Goal: Task Accomplishment & Management: Use online tool/utility

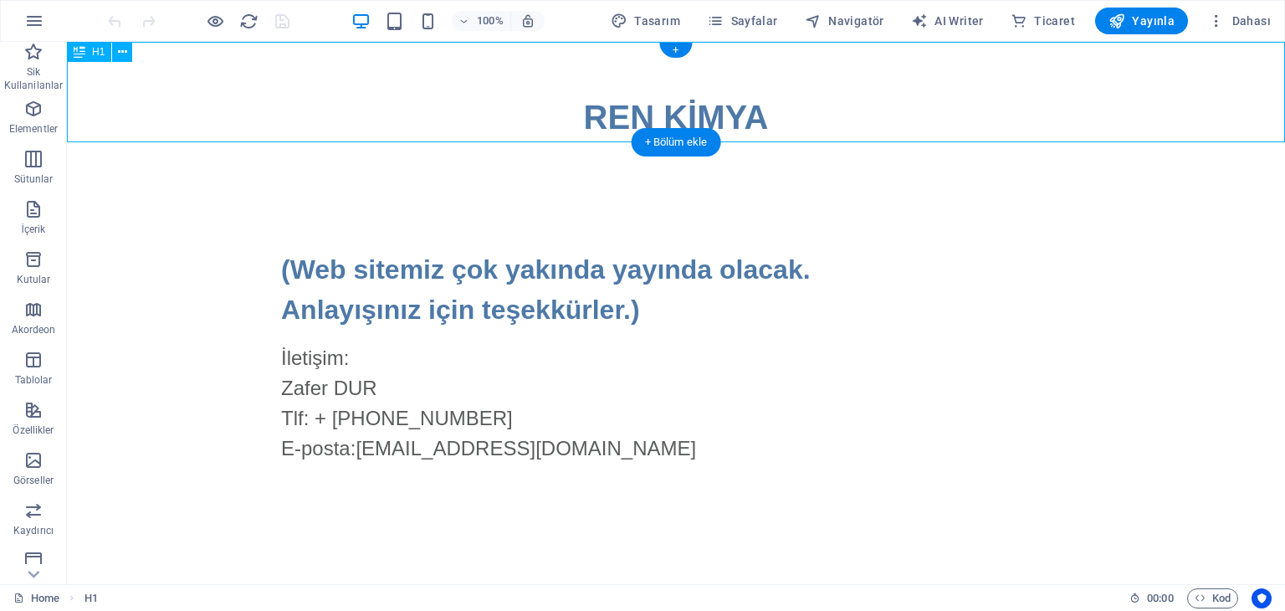
click at [769, 116] on div "‌REN KİMYA" at bounding box center [676, 92] width 1218 height 100
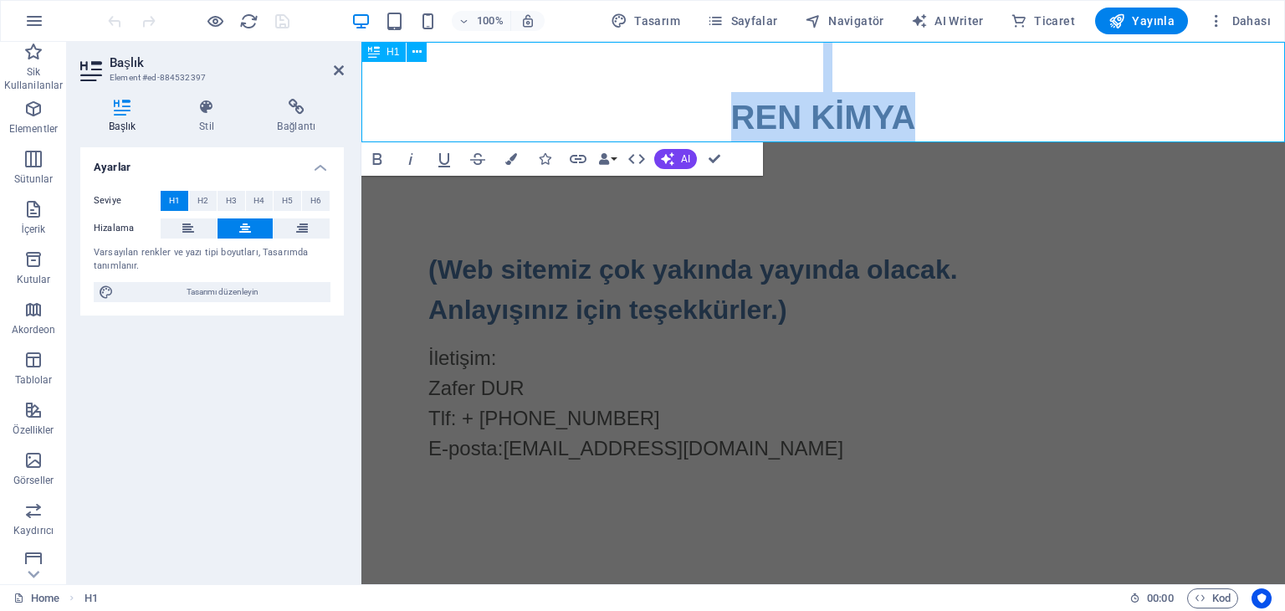
click at [921, 108] on h1 "‌REN KİMYA" at bounding box center [824, 92] width 924 height 100
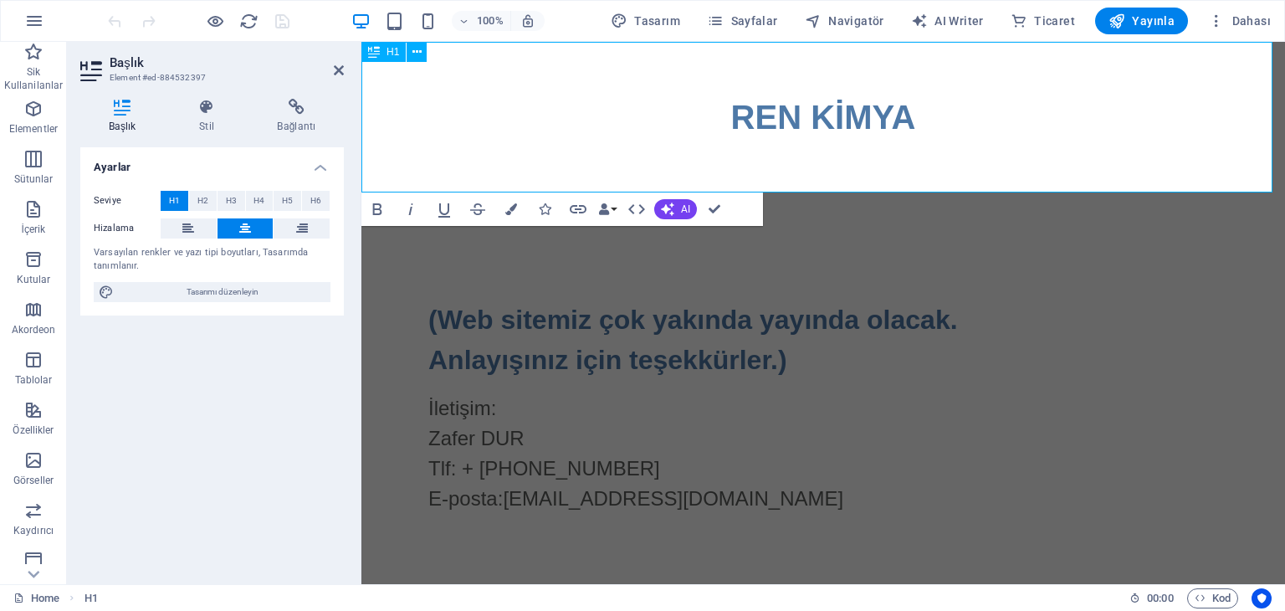
click at [1154, 127] on h1 "‌REN KİMYA ‌" at bounding box center [824, 117] width 924 height 151
click at [839, 151] on h1 "‌REN KİMYA ‌" at bounding box center [824, 117] width 924 height 151
click at [416, 51] on icon at bounding box center [417, 53] width 9 height 18
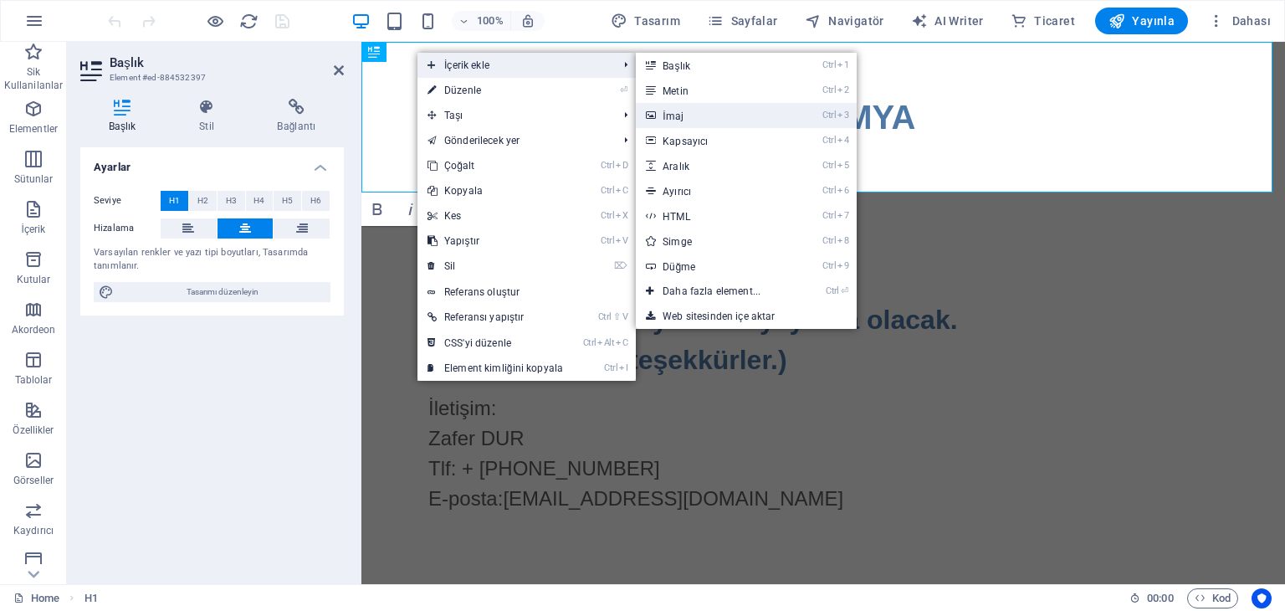
click at [700, 115] on link "Ctrl 3 İmaj" at bounding box center [715, 115] width 158 height 25
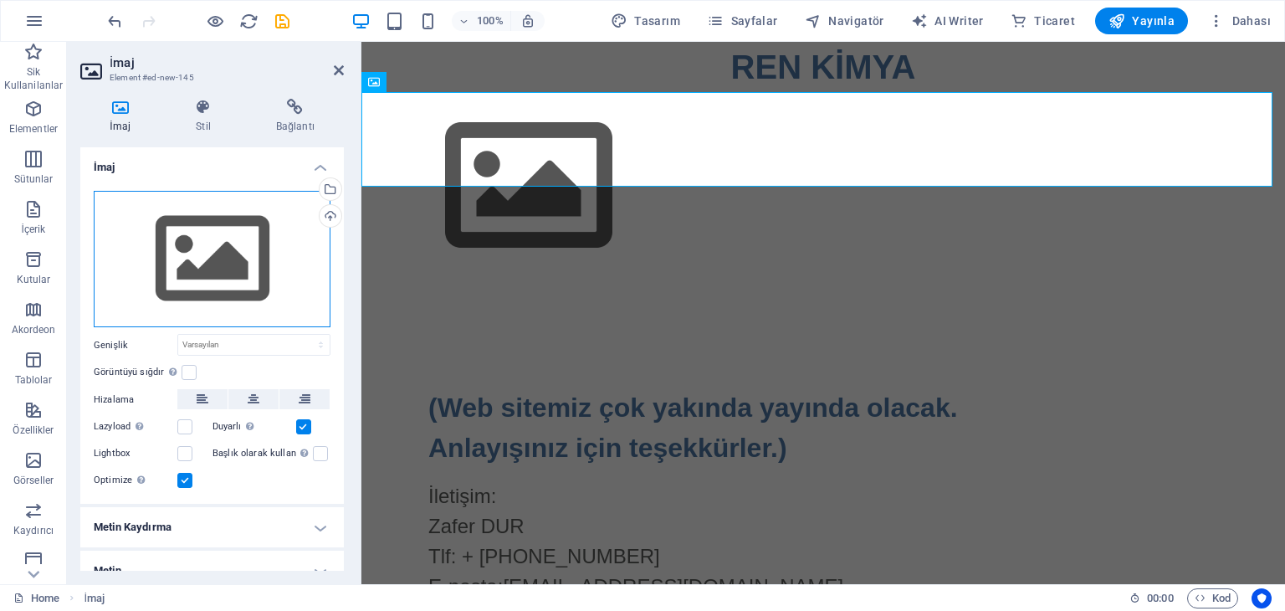
click at [211, 272] on div "Dosyaları buraya sürükleyin, dosyaları seçmek için tıklayın veya Dosyalardan ya…" at bounding box center [212, 259] width 237 height 137
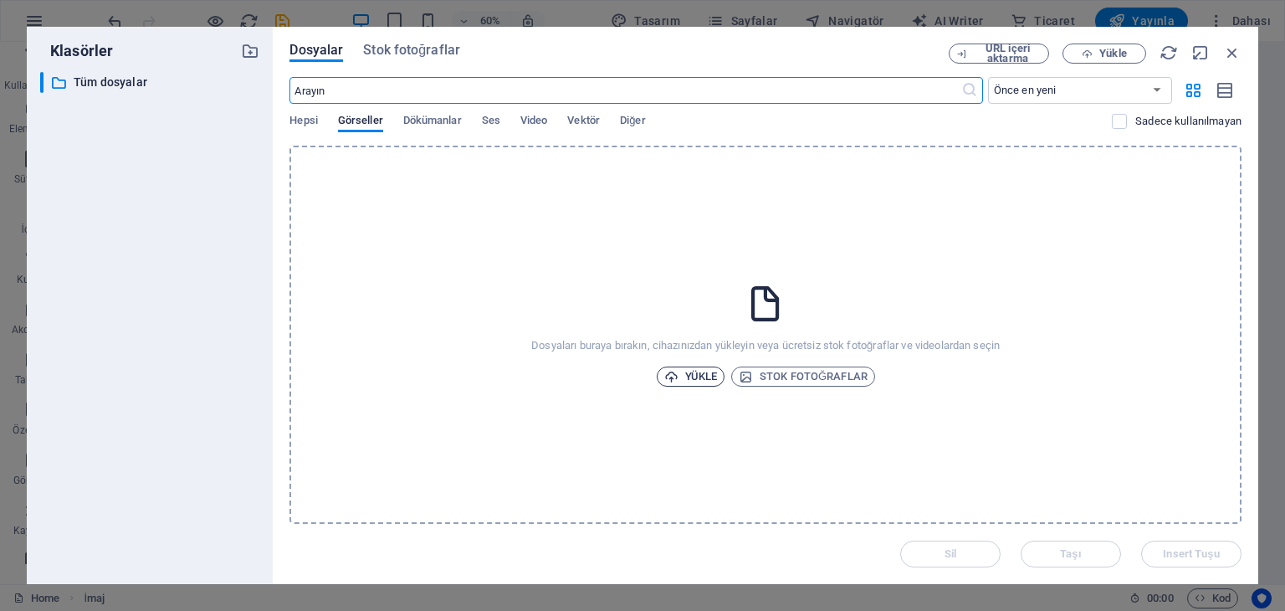
click at [680, 372] on span "Yükle" at bounding box center [691, 377] width 54 height 20
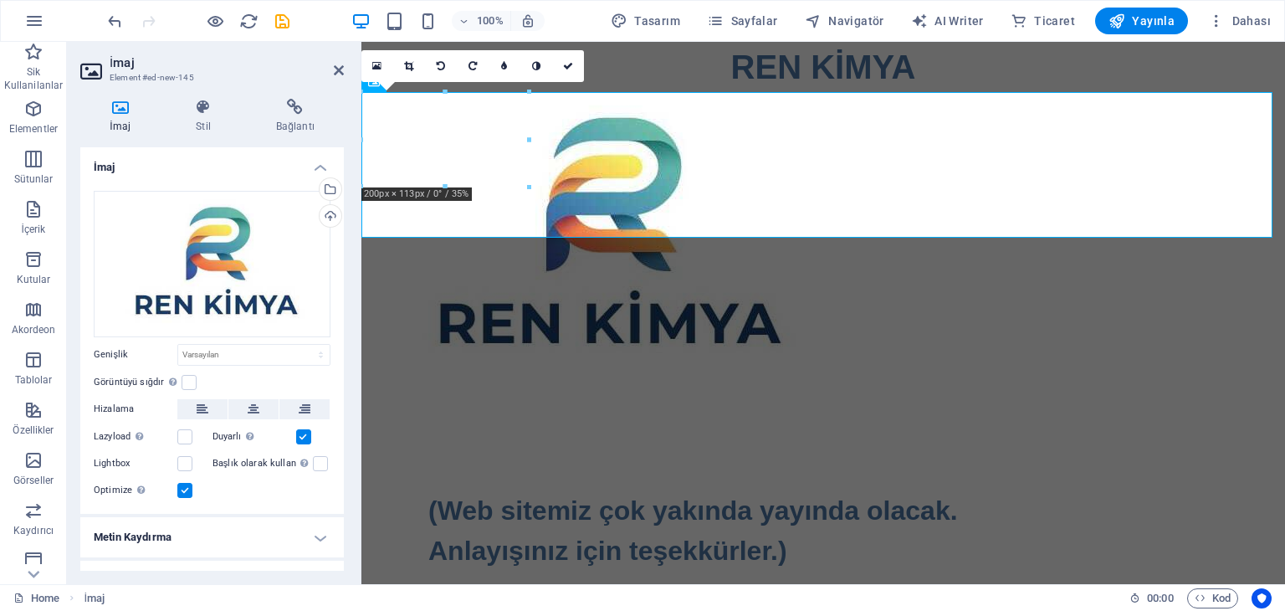
click at [525, 185] on div at bounding box center [530, 187] width 10 height 10
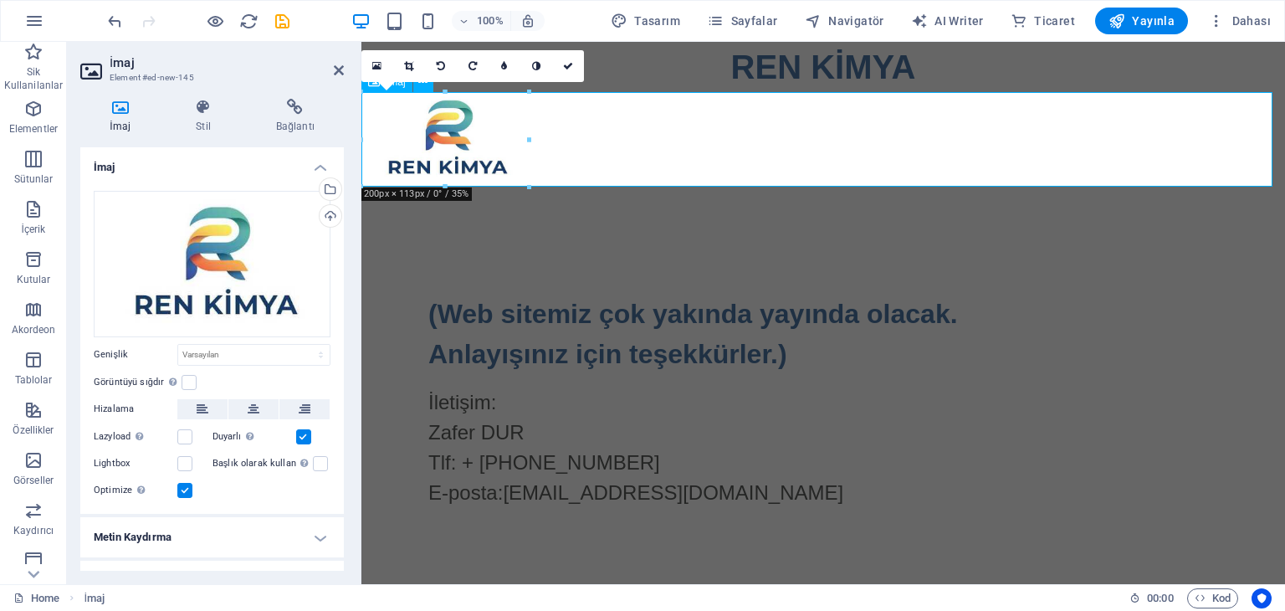
click at [492, 145] on figure at bounding box center [824, 139] width 924 height 95
click at [251, 406] on icon at bounding box center [254, 409] width 12 height 20
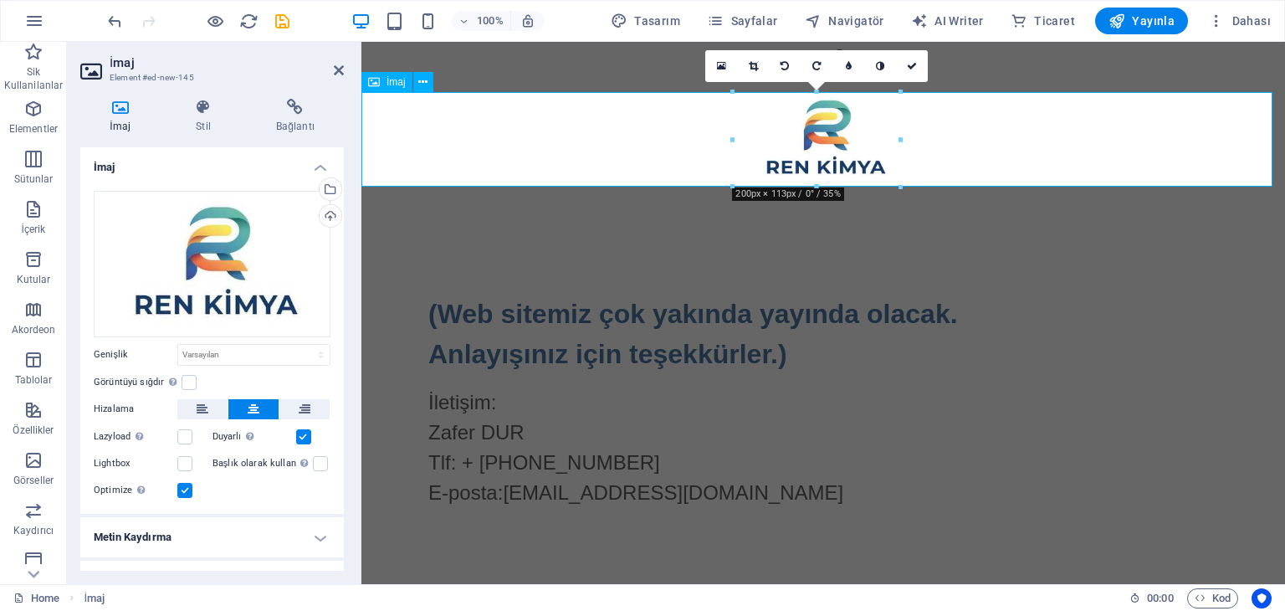
click at [1183, 161] on figure at bounding box center [824, 139] width 924 height 95
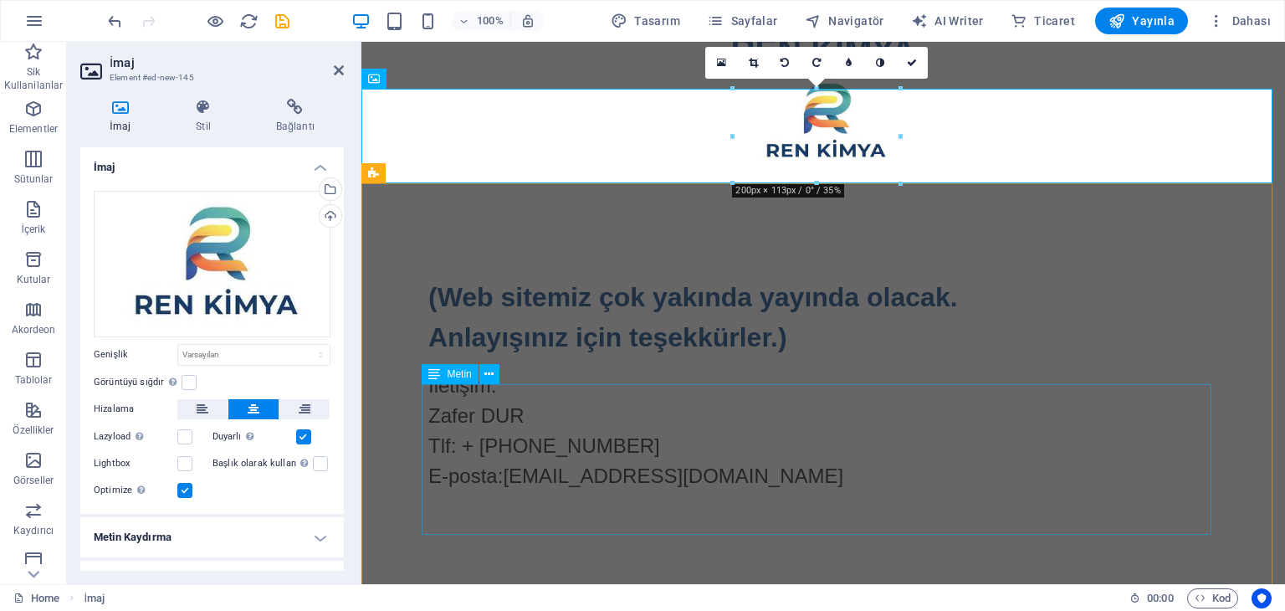
scroll to position [20, 0]
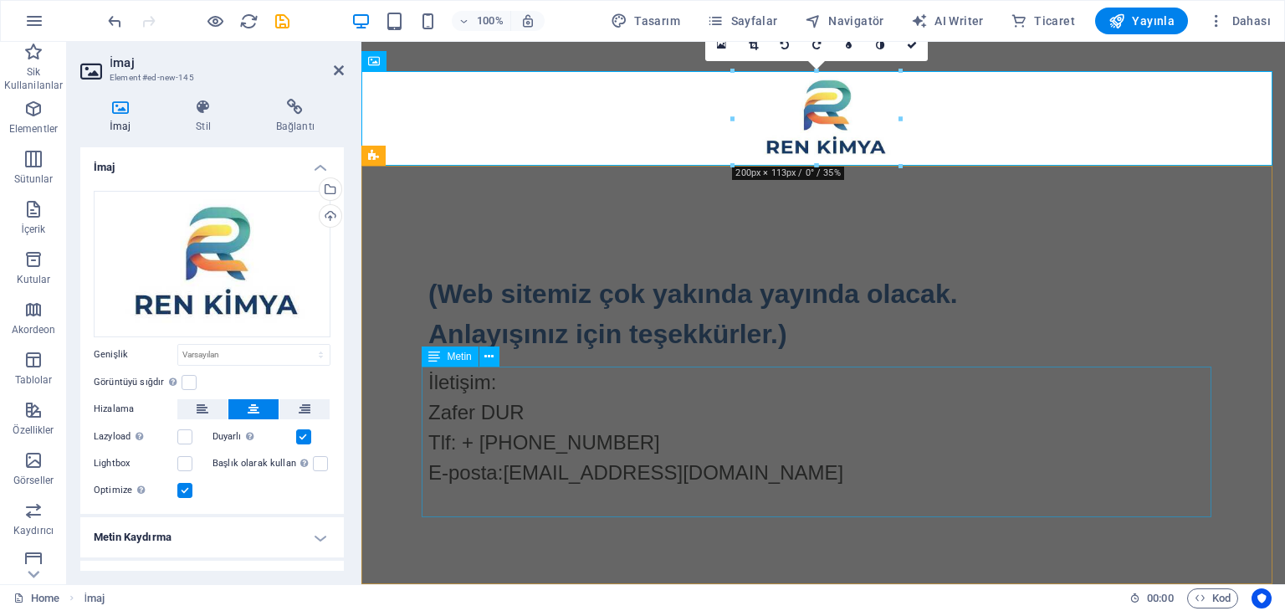
click at [780, 454] on div "İletişim: Zafer DUR Tlf: + [PHONE_NUMBER] E-posta: [EMAIL_ADDRESS][DOMAIN_NAME]" at bounding box center [823, 442] width 790 height 151
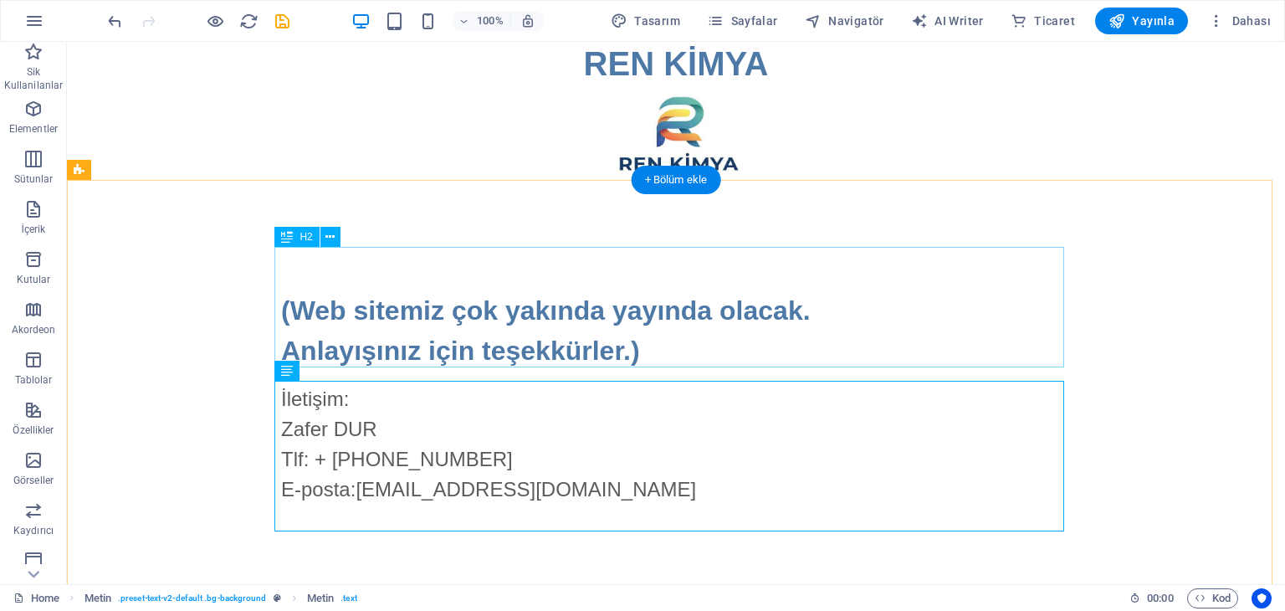
scroll to position [0, 0]
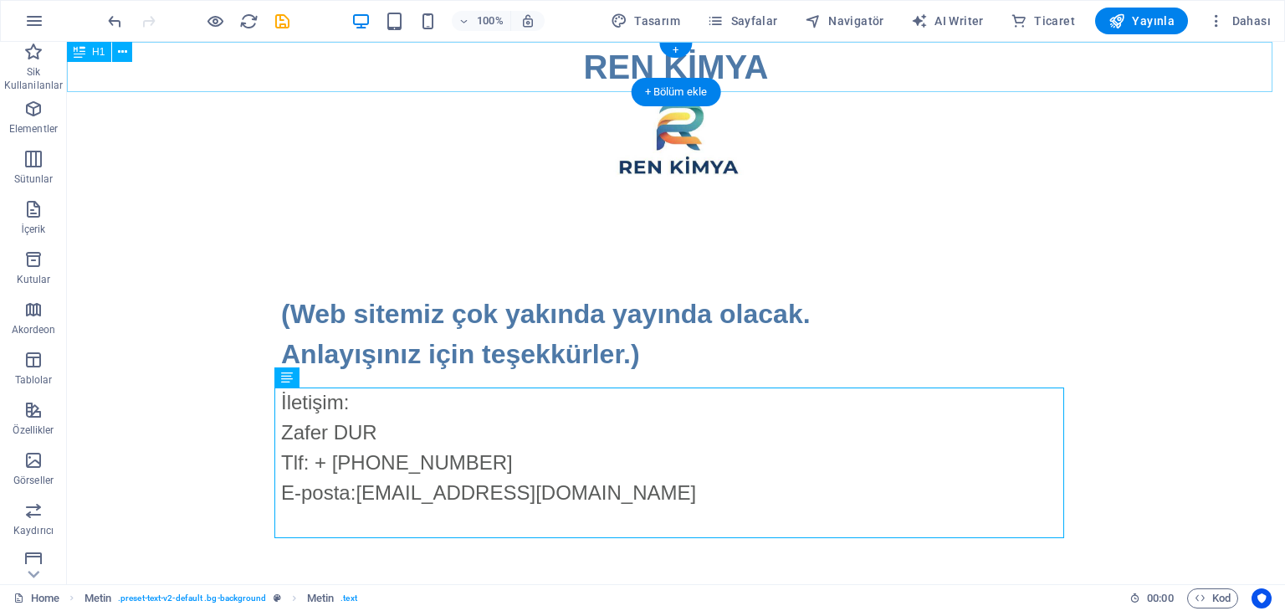
click at [656, 60] on div "REN KİMYA" at bounding box center [676, 67] width 1218 height 50
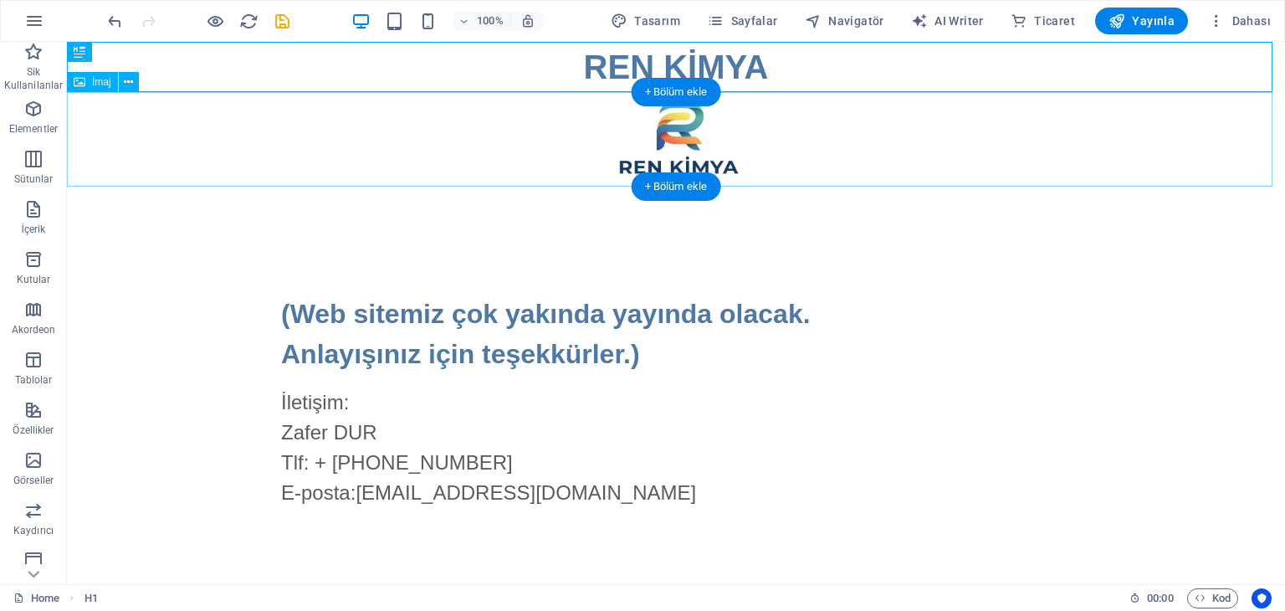
click at [726, 125] on figure at bounding box center [676, 139] width 1218 height 95
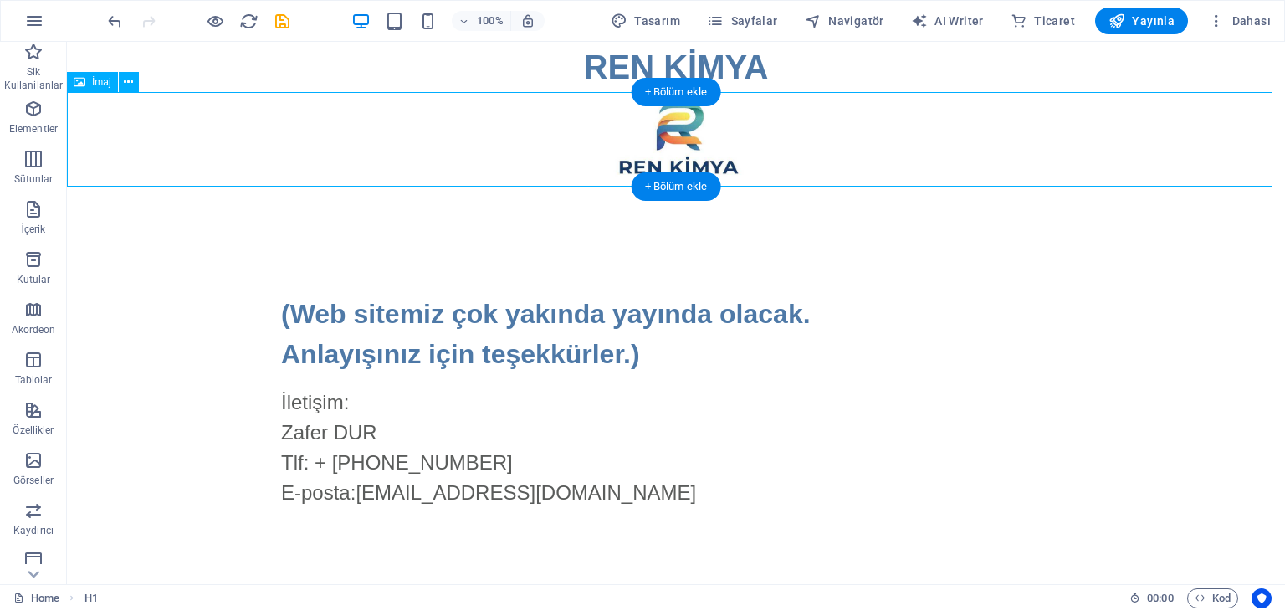
click at [725, 125] on figure at bounding box center [676, 139] width 1218 height 95
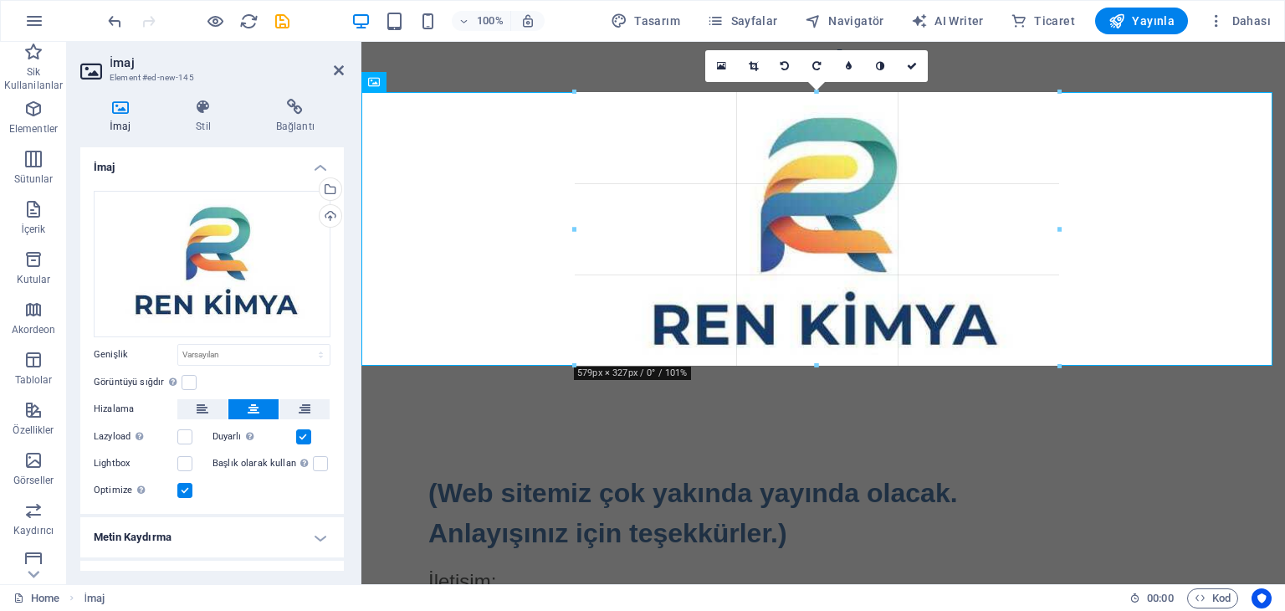
drag, startPoint x: 899, startPoint y: 187, endPoint x: 1048, endPoint y: 366, distance: 232.9
type input "578"
select select "px"
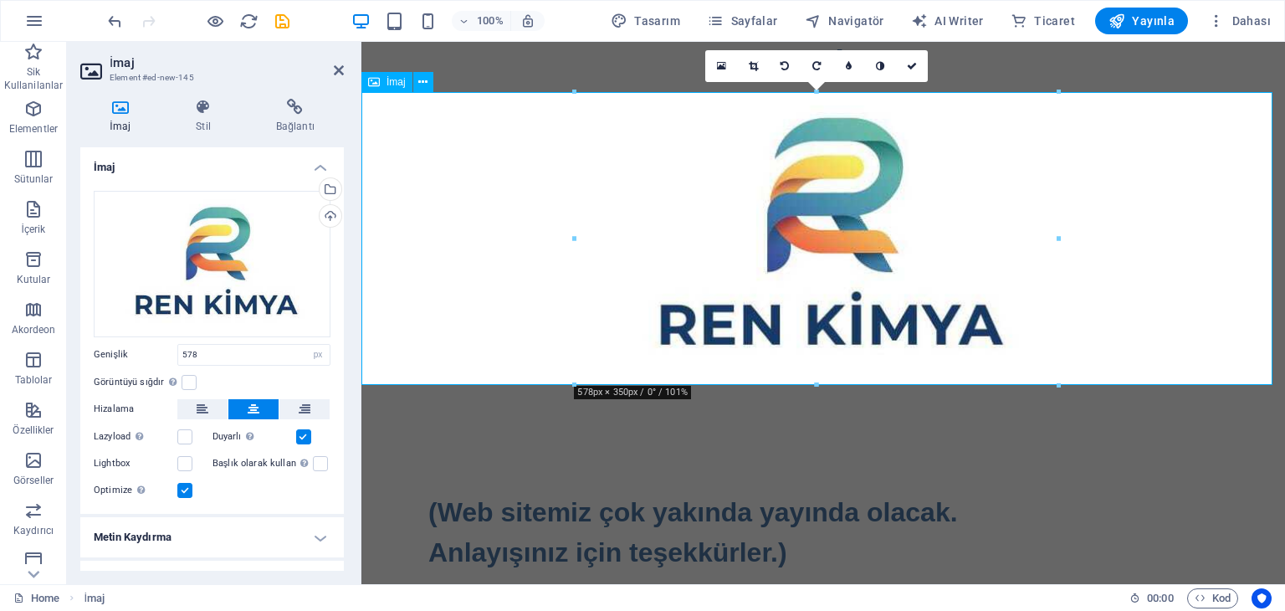
click at [1128, 257] on figure at bounding box center [824, 238] width 924 height 293
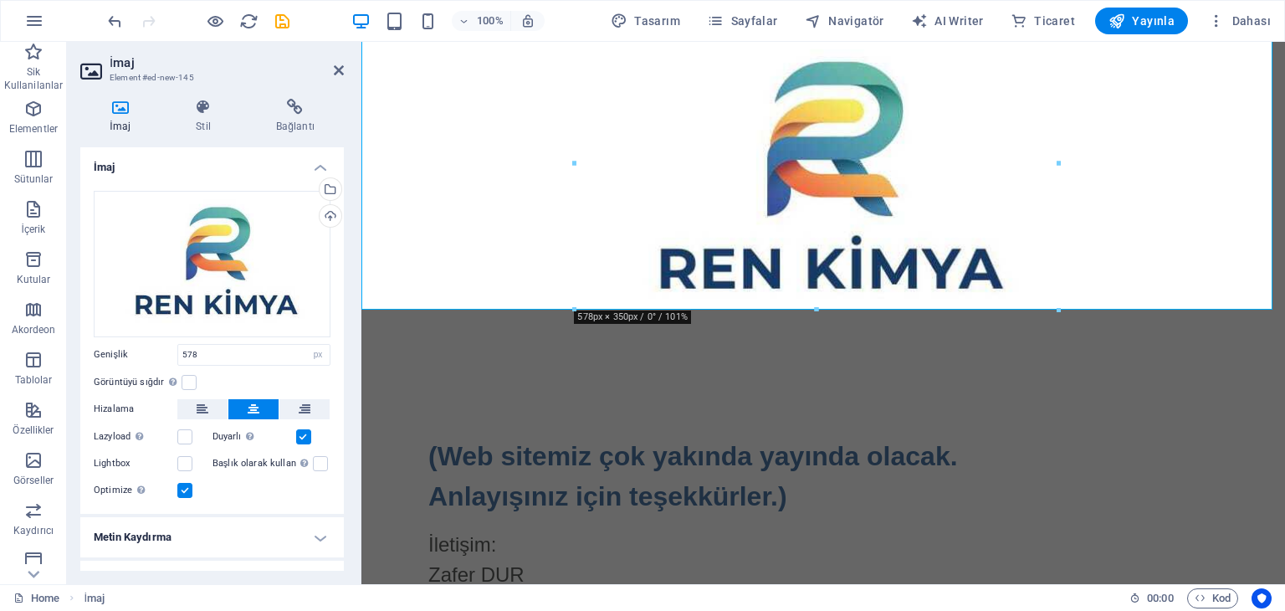
scroll to position [84, 0]
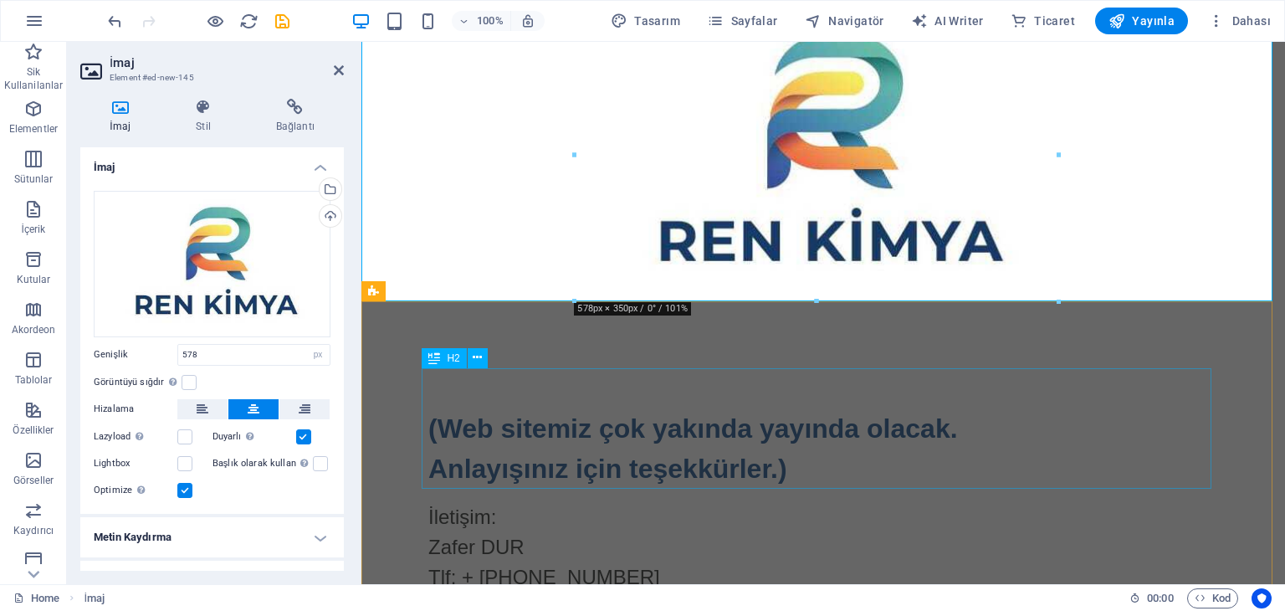
click at [937, 436] on div "(Web sitemiz çok yakında yayında olacak. Anlayışınız için teşekkürler.)" at bounding box center [823, 428] width 790 height 121
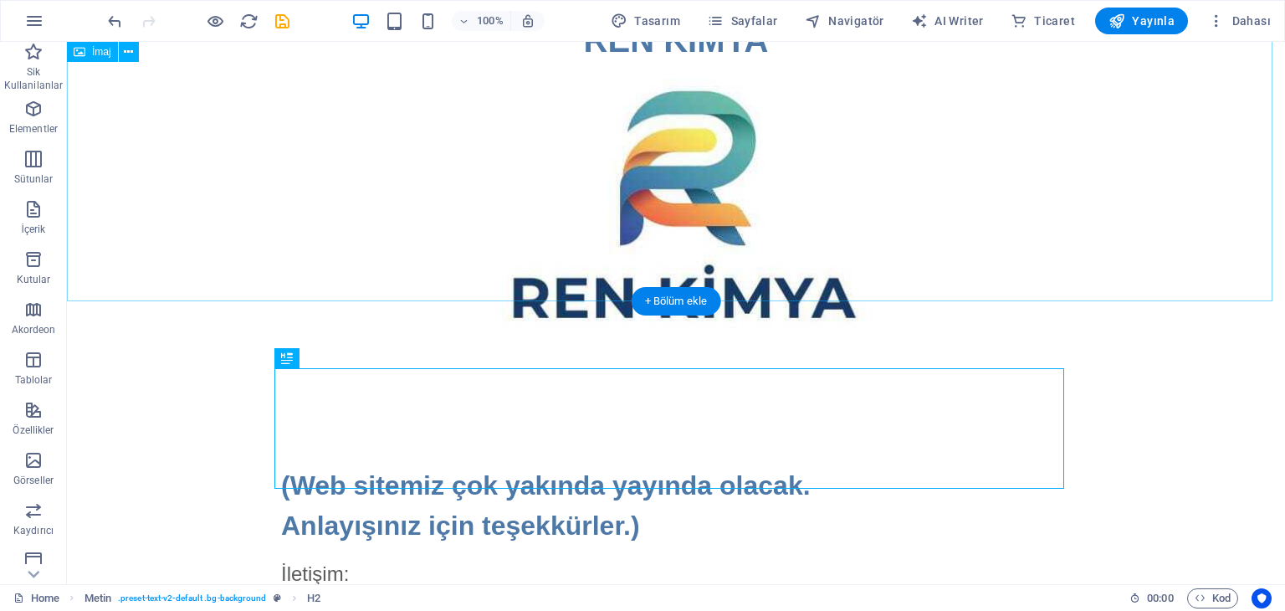
scroll to position [0, 0]
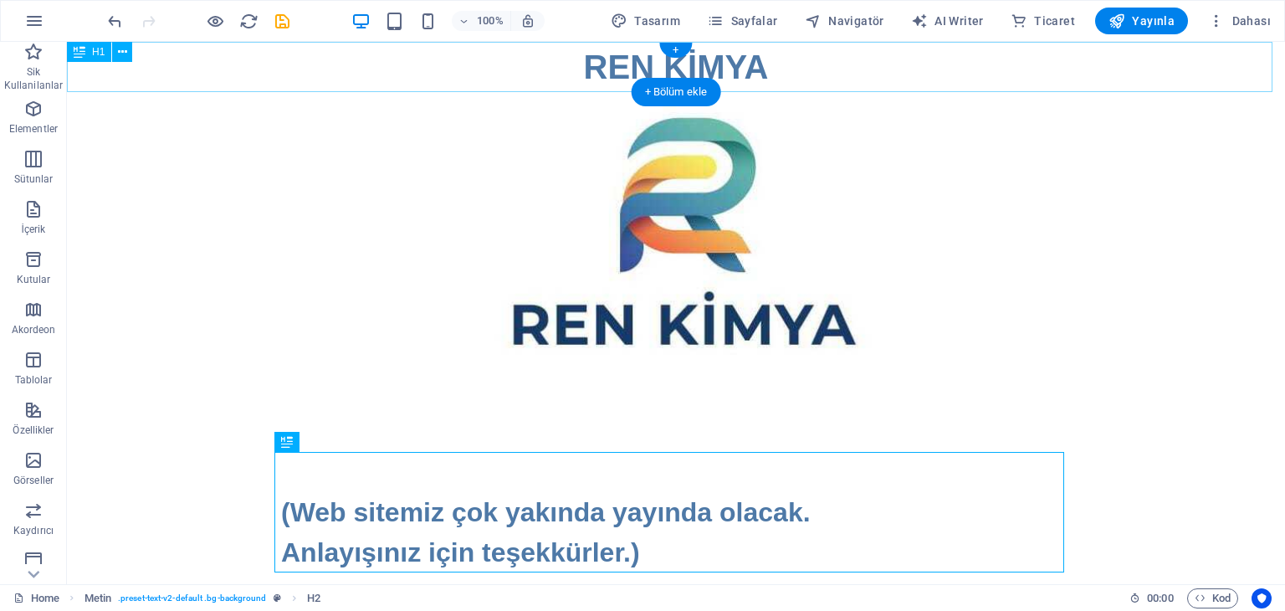
click at [746, 71] on div "REN KİMYA" at bounding box center [676, 67] width 1218 height 50
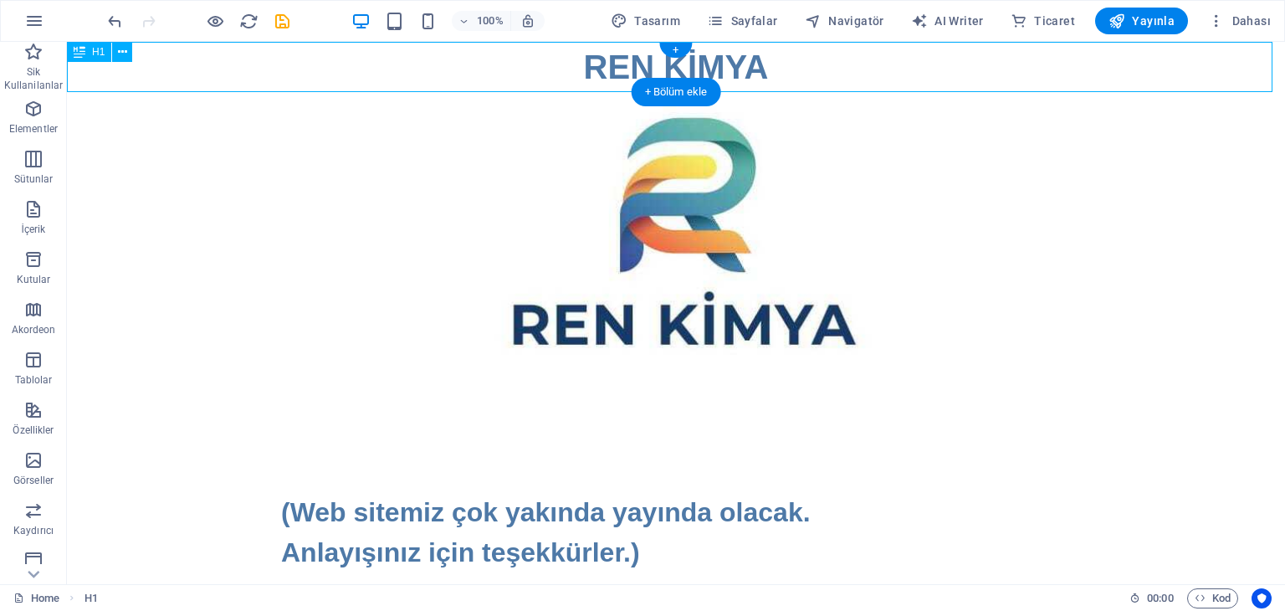
click at [757, 68] on div "REN KİMYA" at bounding box center [676, 67] width 1218 height 50
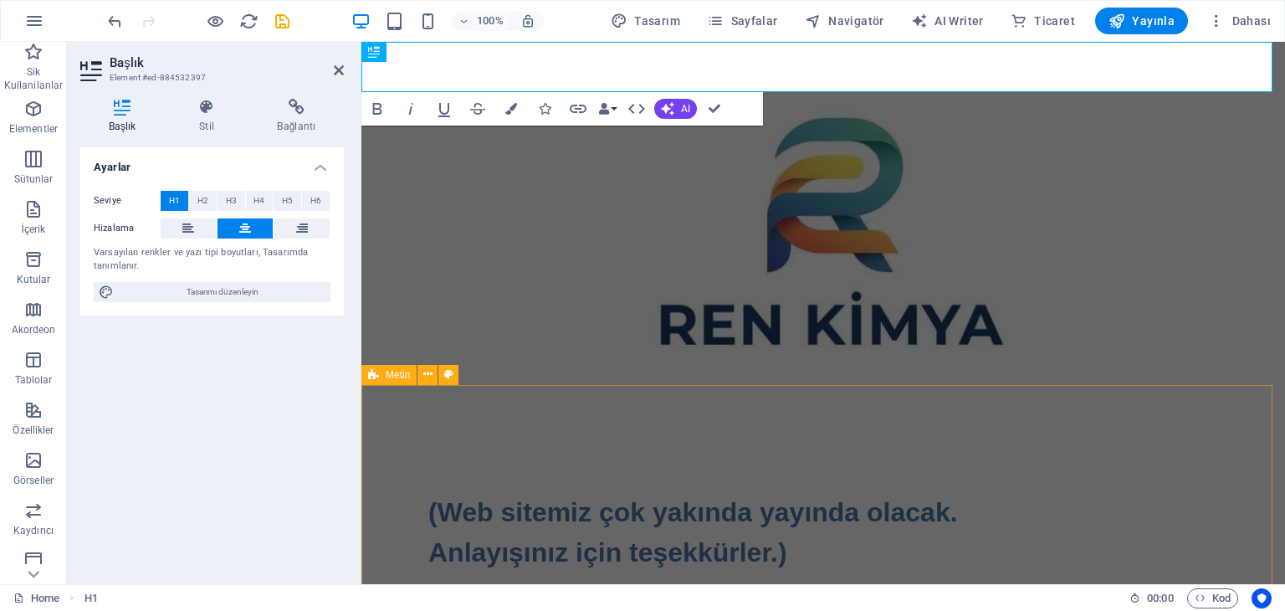
click at [1059, 398] on div "(Web sitemiz çok yakında yayında olacak. Anlayışınız için teşekkürler.) İletişi…" at bounding box center [824, 594] width 924 height 418
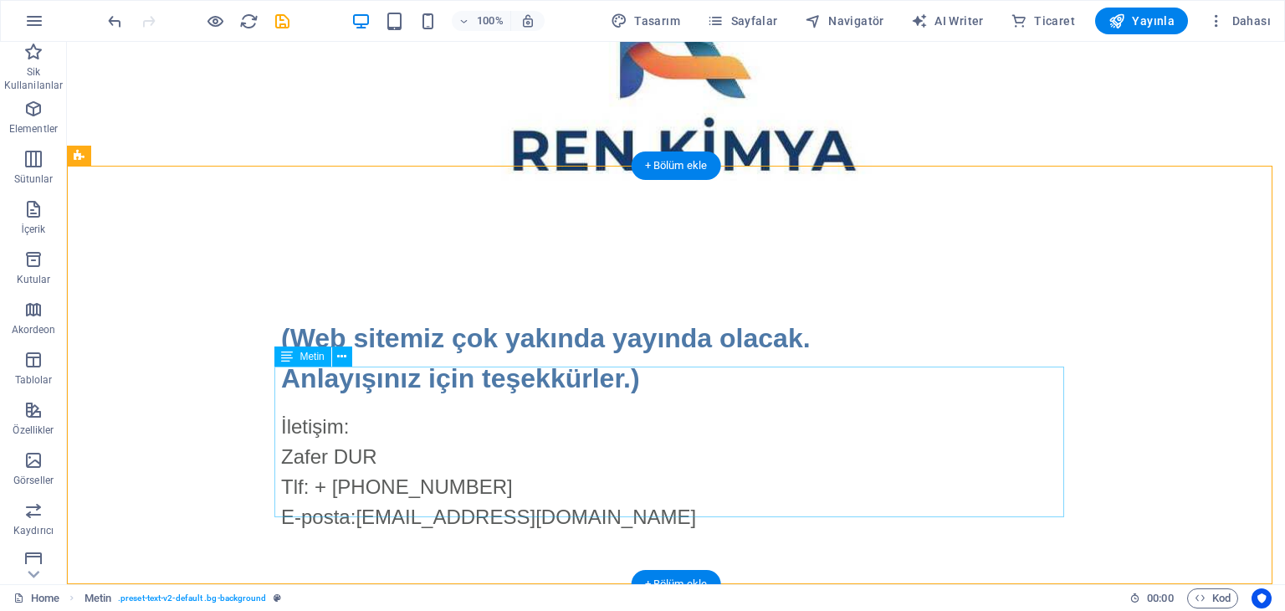
scroll to position [168, 0]
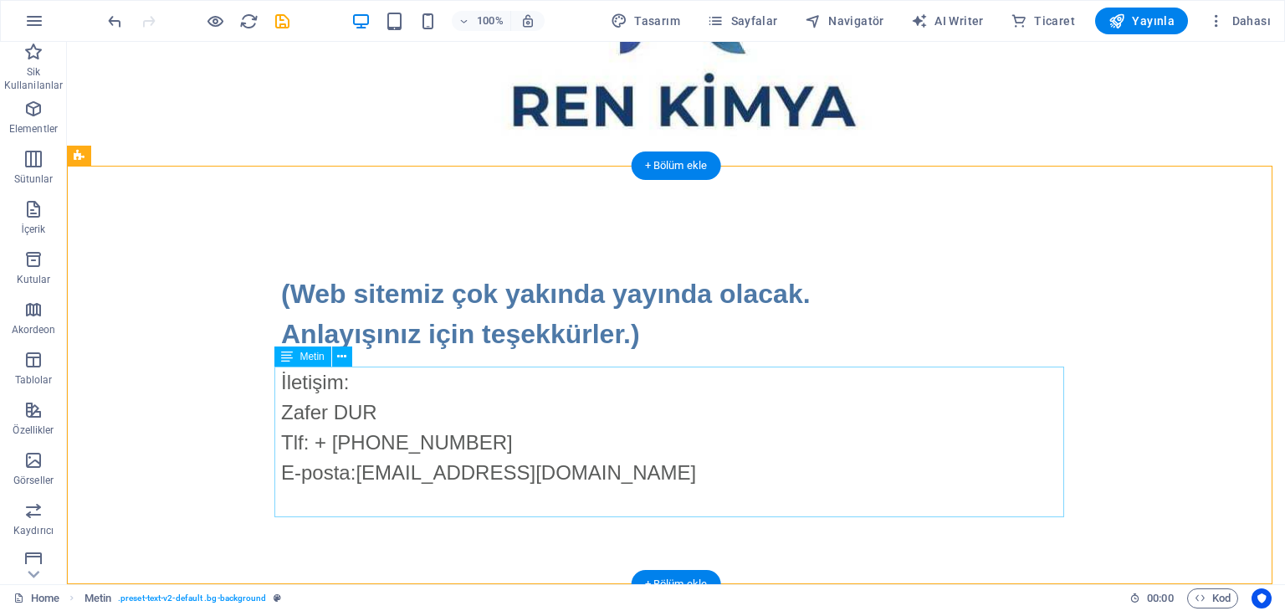
click at [602, 479] on div "İletişim: Zafer DUR Tlf: + [PHONE_NUMBER] E-posta: [EMAIL_ADDRESS][DOMAIN_NAME]" at bounding box center [676, 442] width 790 height 151
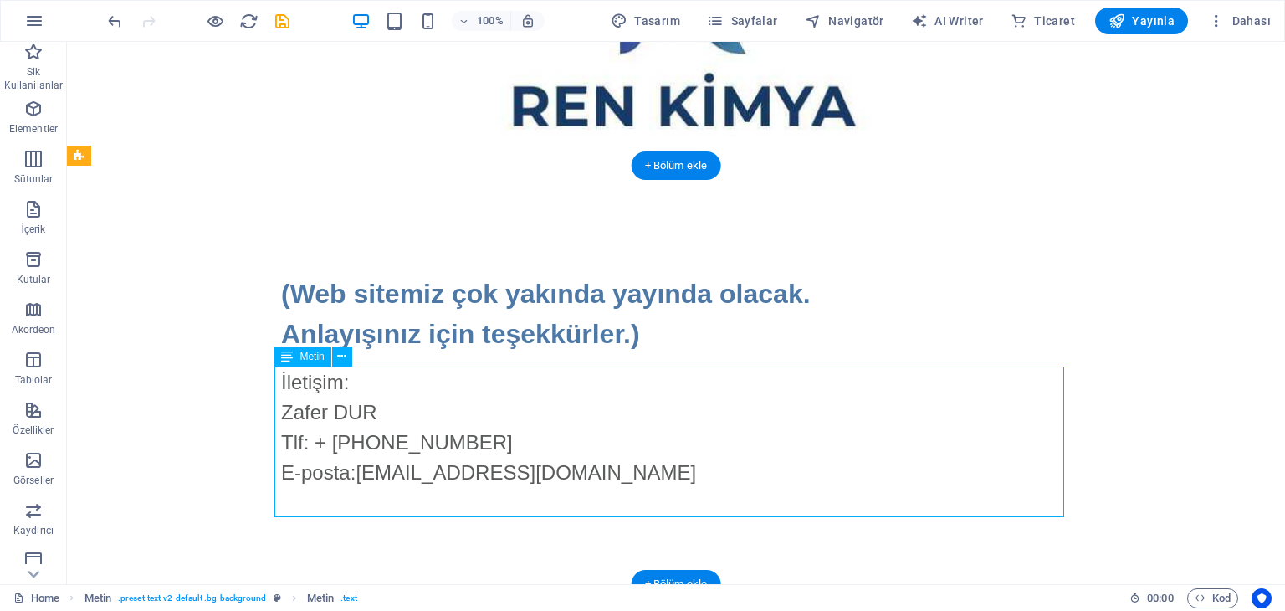
click at [602, 479] on div "İletişim: Zafer DUR Tlf: + [PHONE_NUMBER] E-posta: [EMAIL_ADDRESS][DOMAIN_NAME]" at bounding box center [676, 442] width 790 height 151
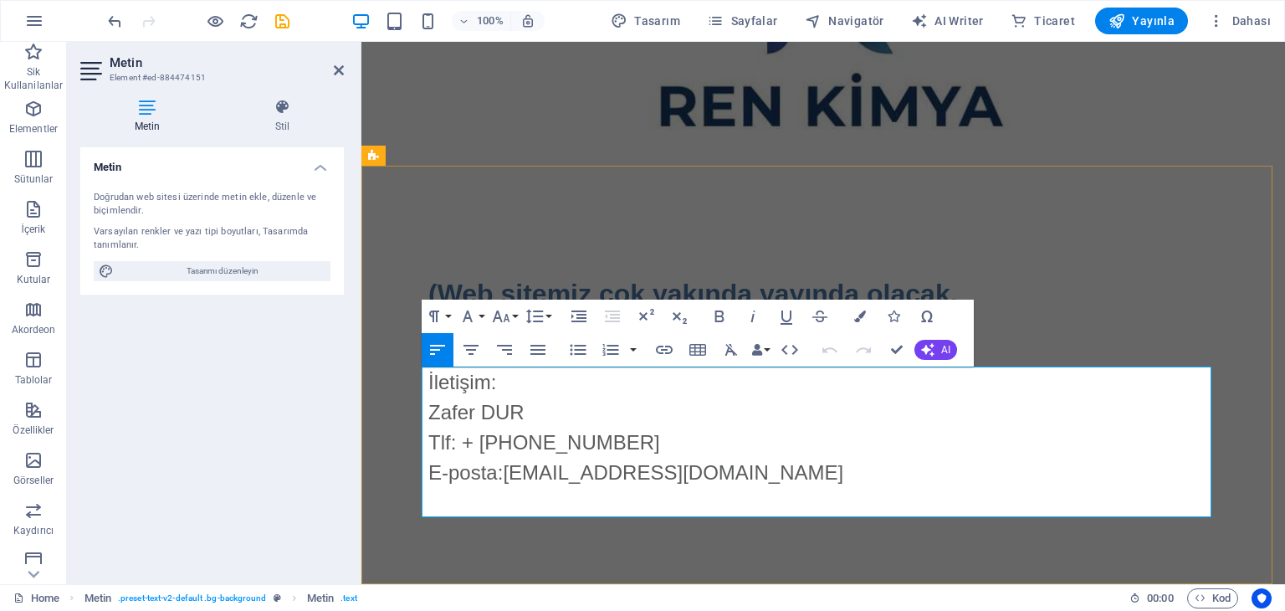
click at [763, 464] on p "E-posta: [EMAIL_ADDRESS][DOMAIN_NAME]" at bounding box center [823, 473] width 790 height 30
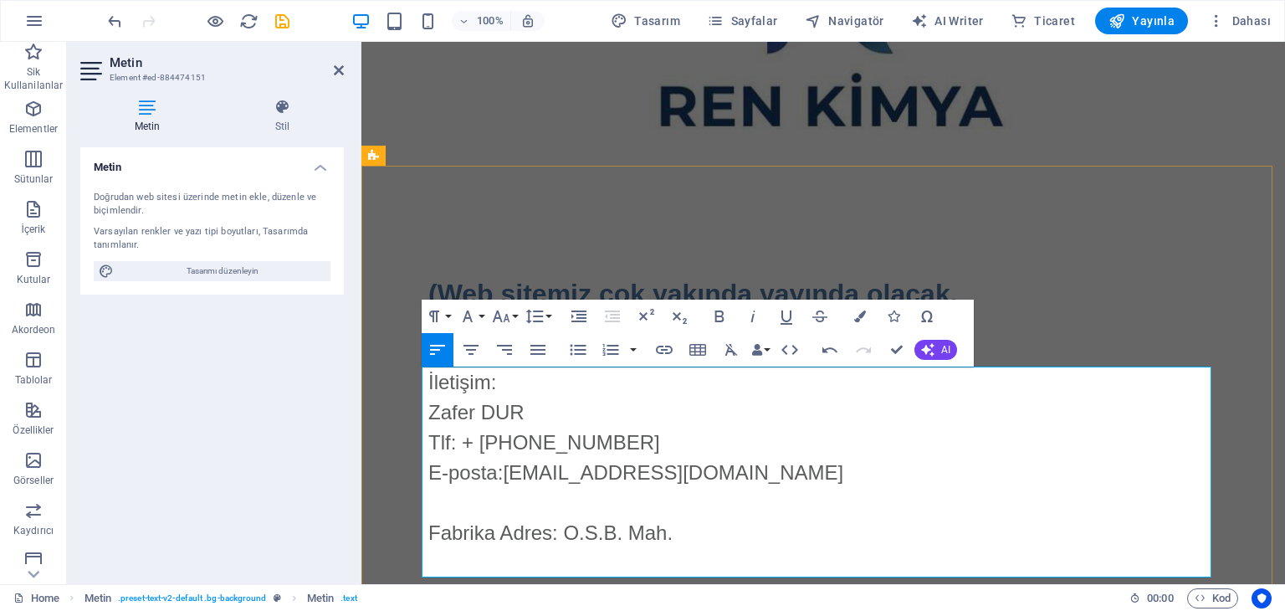
click at [435, 439] on p "Tlf: + [PHONE_NUMBER]" at bounding box center [823, 443] width 790 height 30
click at [675, 539] on p "Fabrika Adres: O.S.B. Mah." at bounding box center [823, 533] width 790 height 30
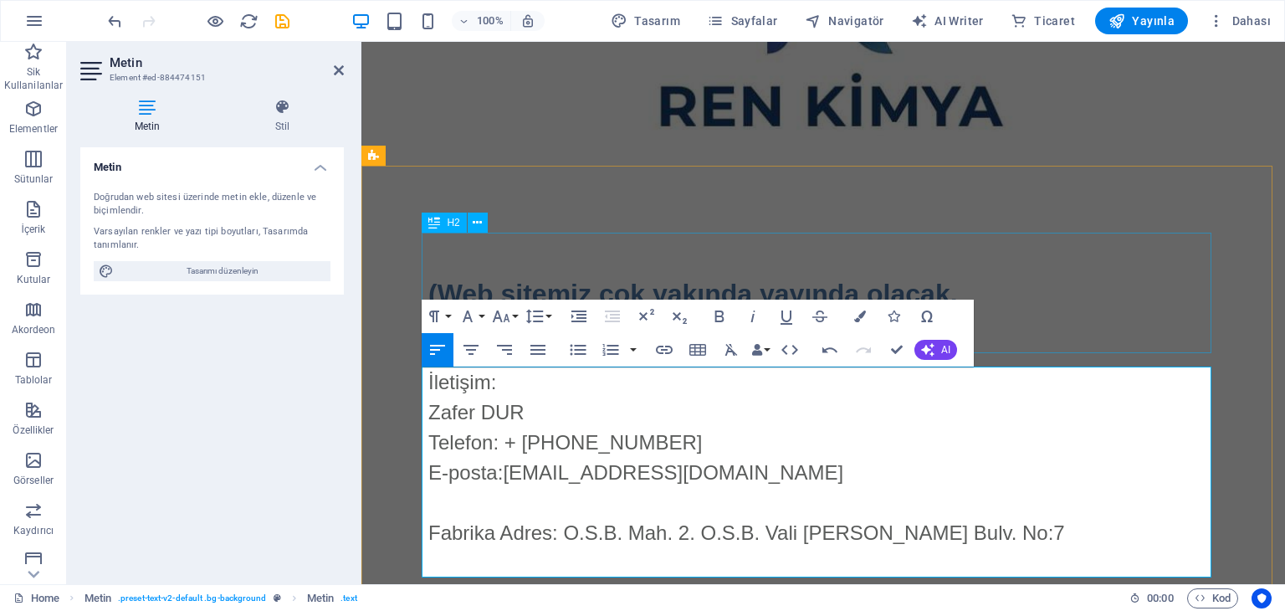
click at [1021, 246] on div "(Web sitemiz çok yakında yayında olacak. Anlayışınız için teşekkürler.)" at bounding box center [823, 293] width 790 height 121
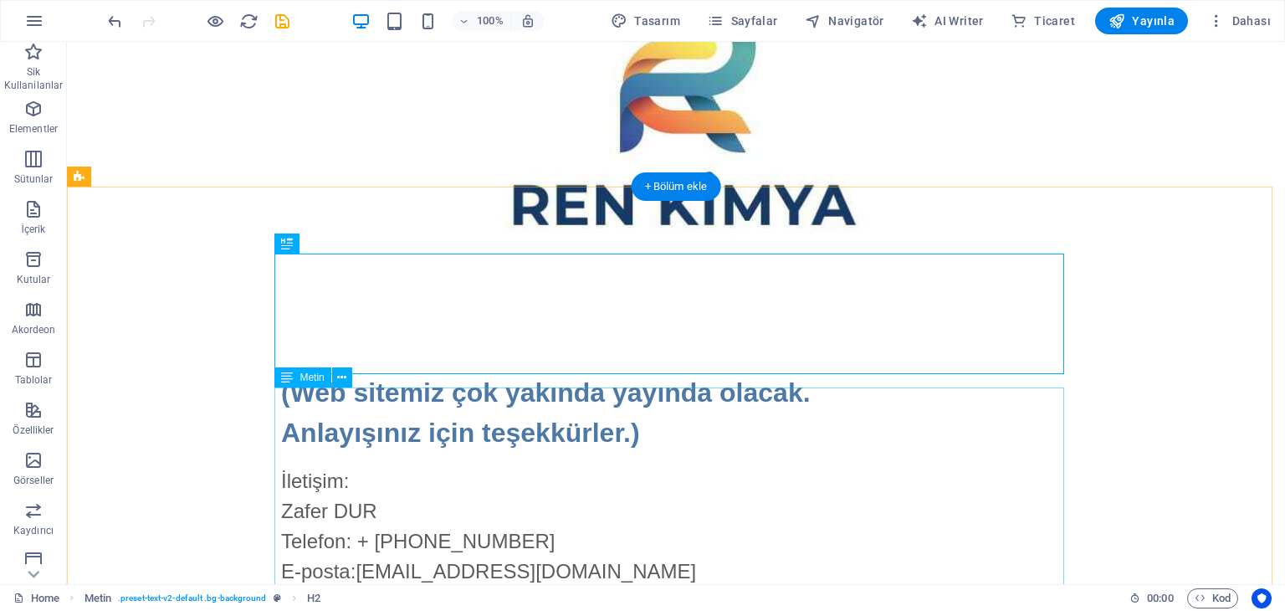
scroll to position [0, 0]
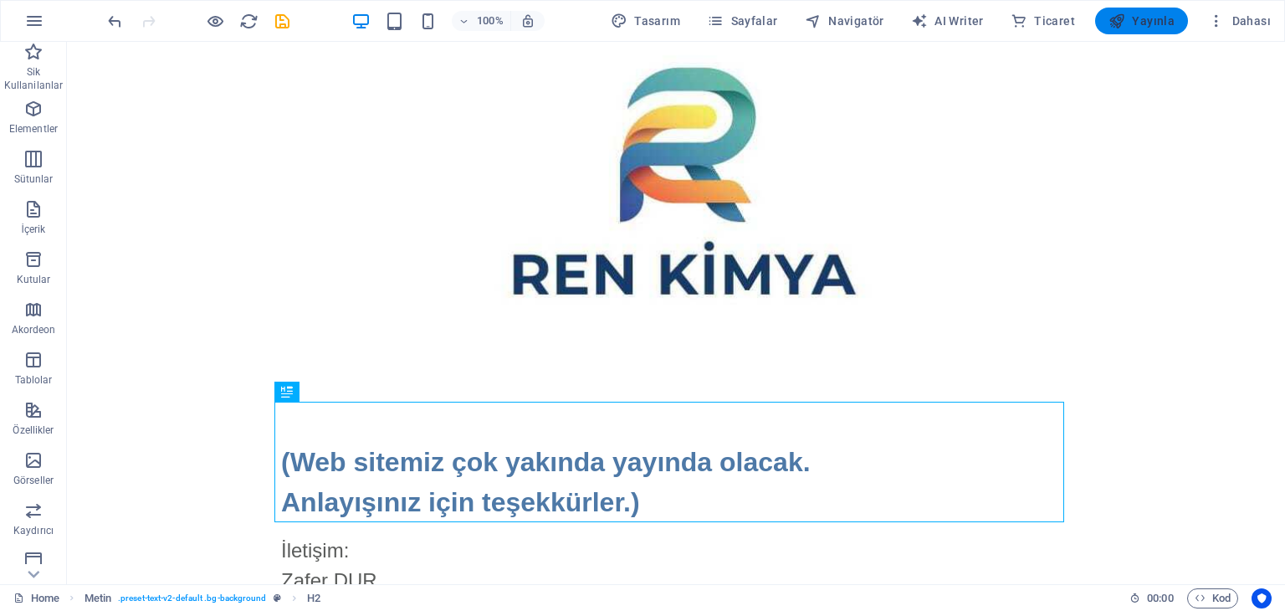
click at [1126, 18] on icon "button" at bounding box center [1117, 21] width 17 height 17
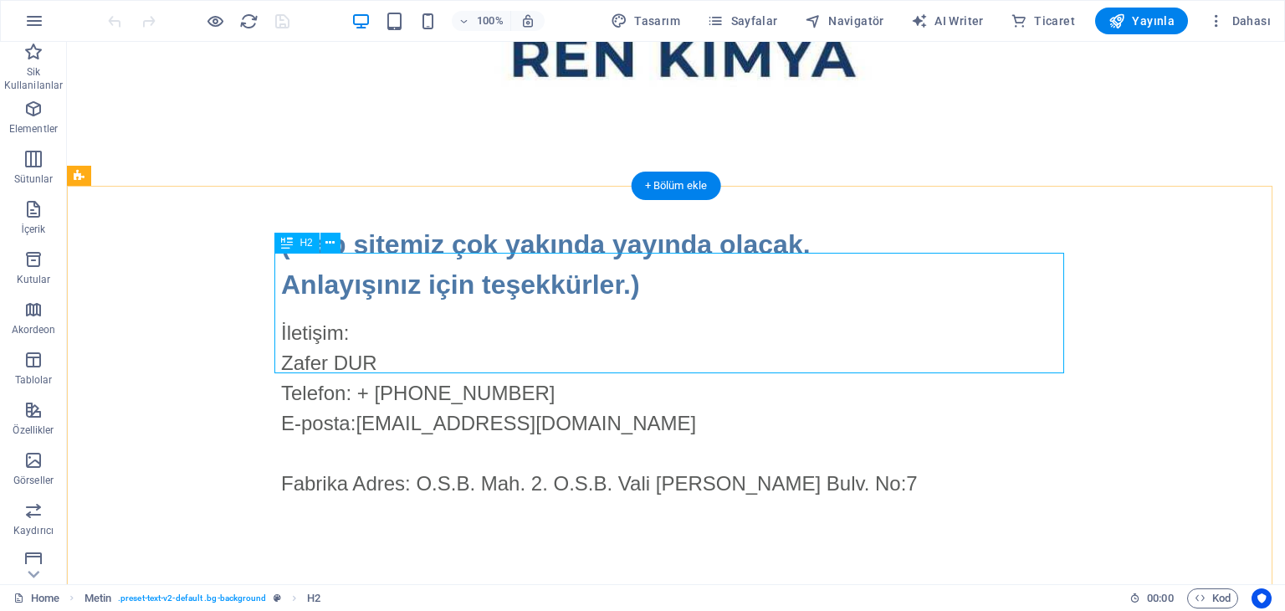
scroll to position [228, 0]
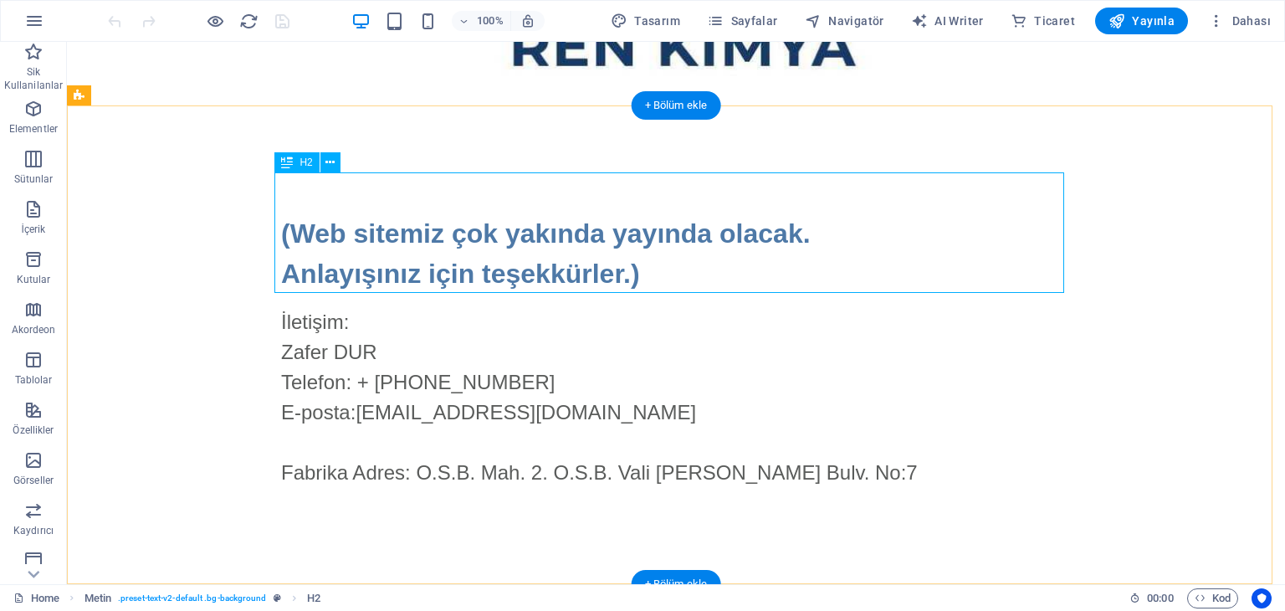
click at [824, 232] on div "(Web sitemiz çok yakında yayında olacak. Anlayışınız için teşekkürler.)" at bounding box center [676, 233] width 790 height 121
click at [819, 237] on div "(Web sitemiz çok yakında yayında olacak. Anlayışınız için teşekkürler.)" at bounding box center [676, 233] width 790 height 121
click at [803, 239] on div "(Web sitemiz çok yakında yayında olacak. Anlayışınız için teşekkürler.)" at bounding box center [676, 233] width 790 height 121
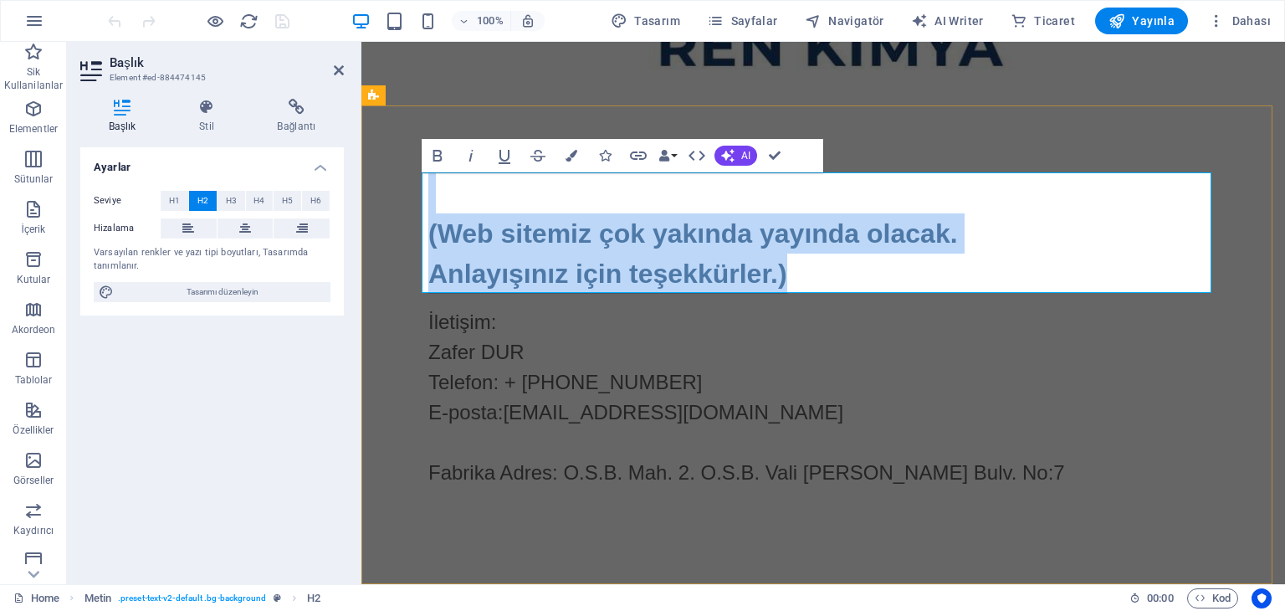
click at [982, 213] on h2 "(Web sitemiz çok yakında yayında olacak. Anlayışınız için teşekkürler.)" at bounding box center [823, 233] width 790 height 121
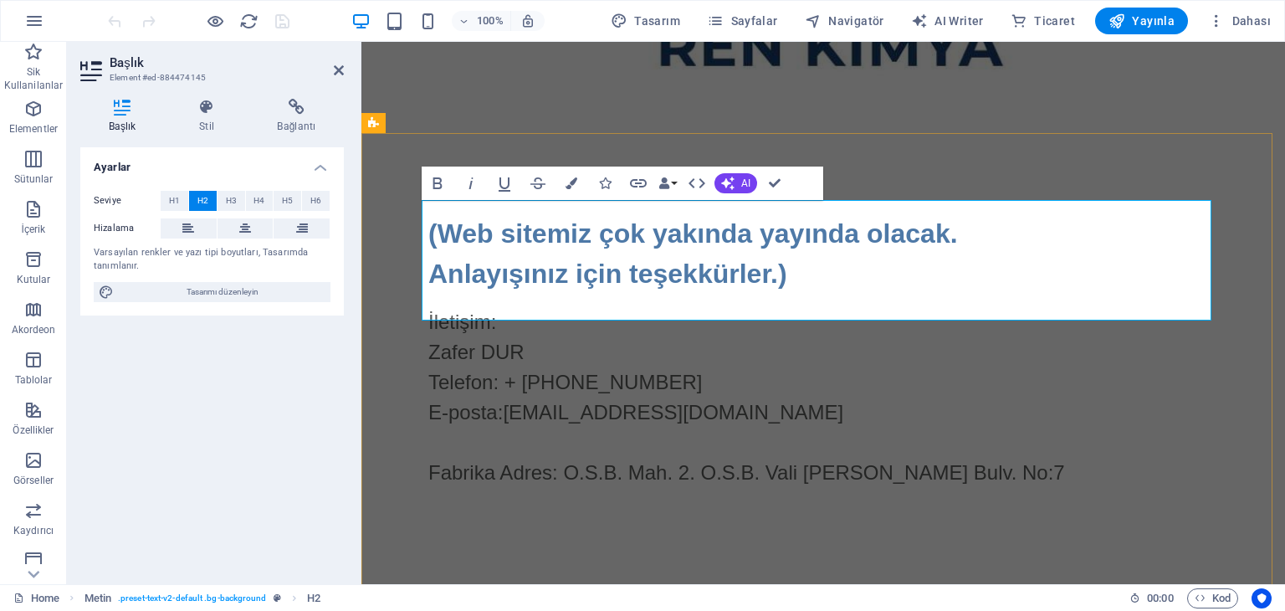
scroll to position [201, 0]
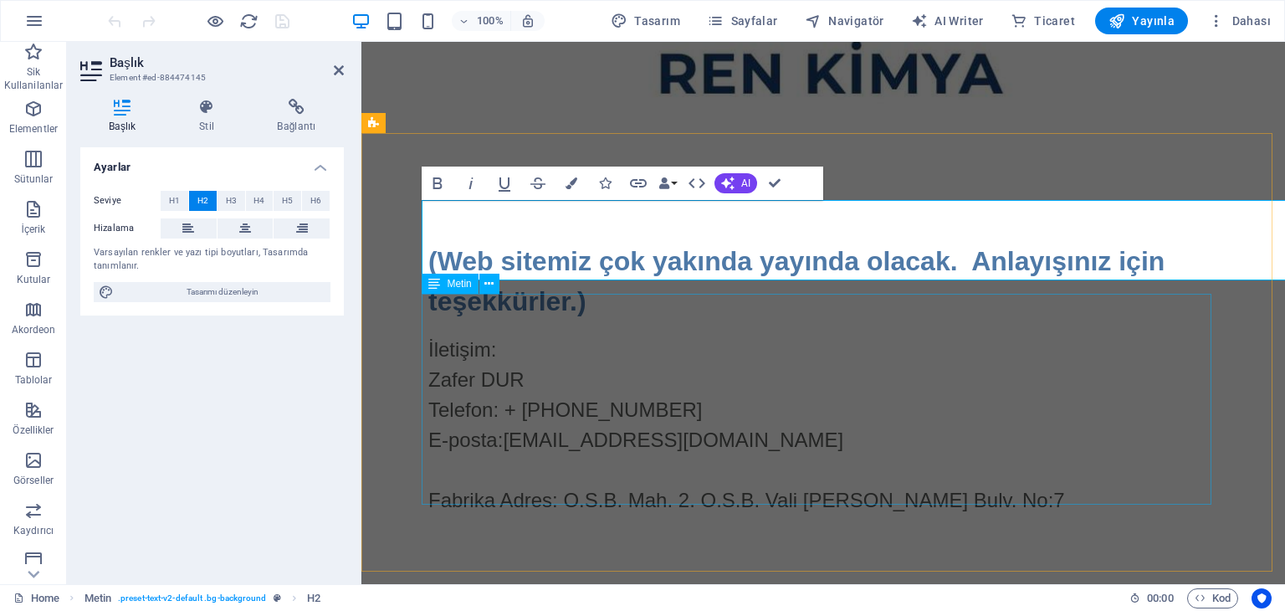
click at [752, 408] on div "İletişim: Zafer DUR Telefon: + 90 532 522 33 15 E-posta: zafer.dur@renkimya.com…" at bounding box center [823, 440] width 790 height 211
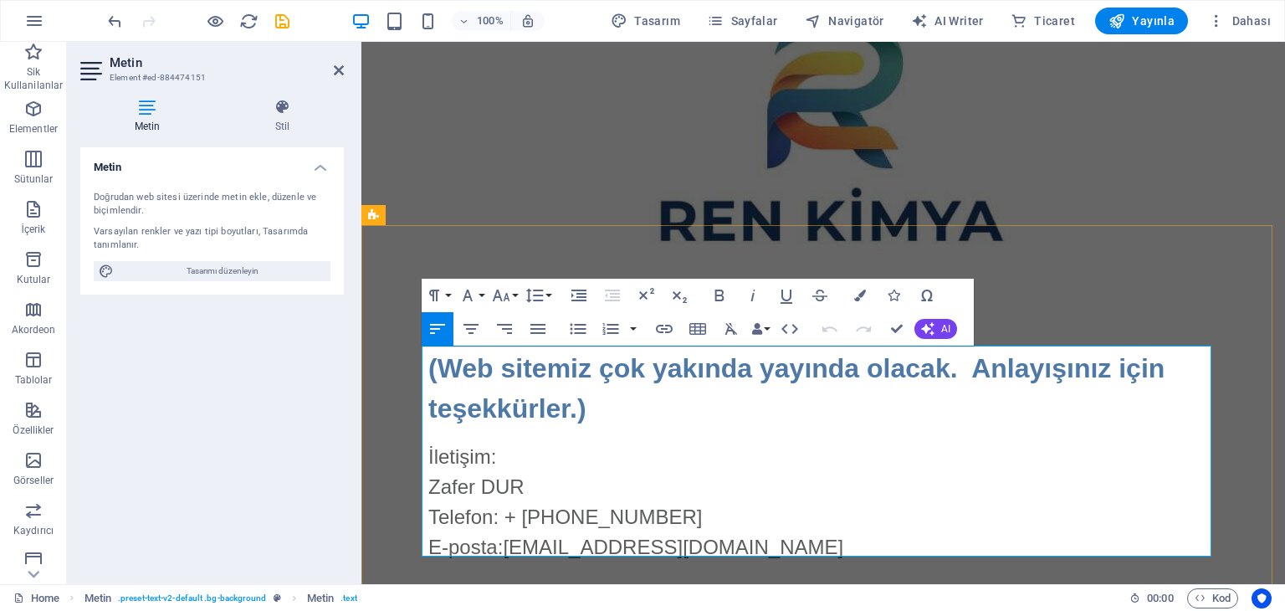
scroll to position [161, 0]
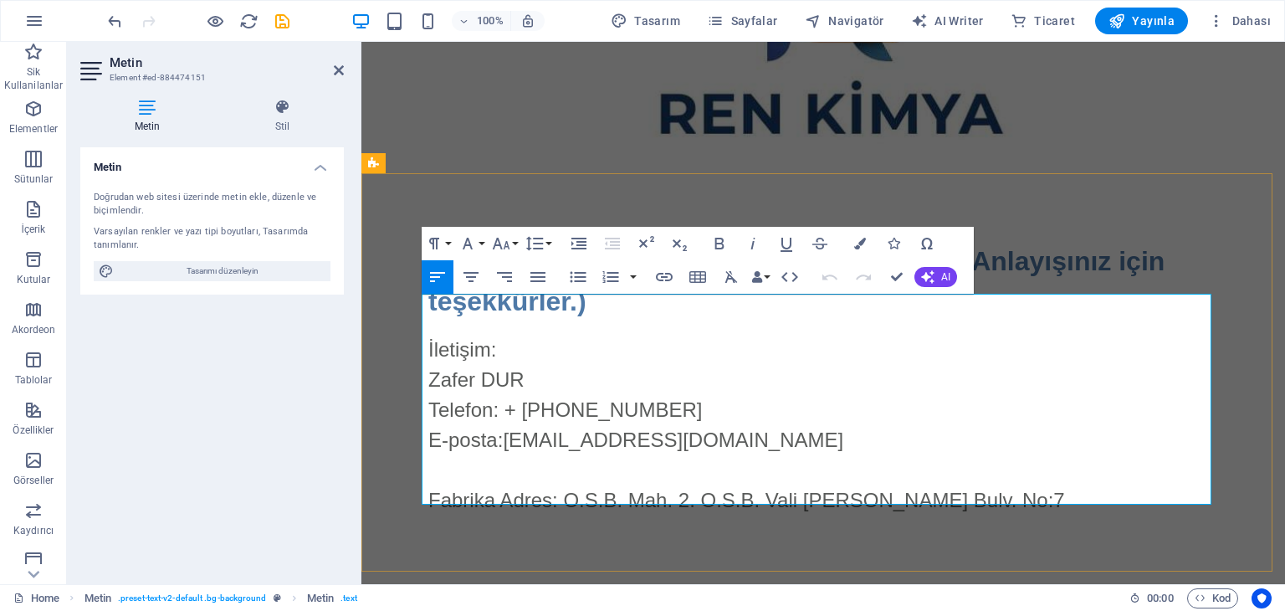
click at [795, 455] on p at bounding box center [823, 470] width 790 height 30
click at [491, 455] on p at bounding box center [823, 470] width 790 height 30
click at [461, 455] on p at bounding box center [823, 470] width 790 height 30
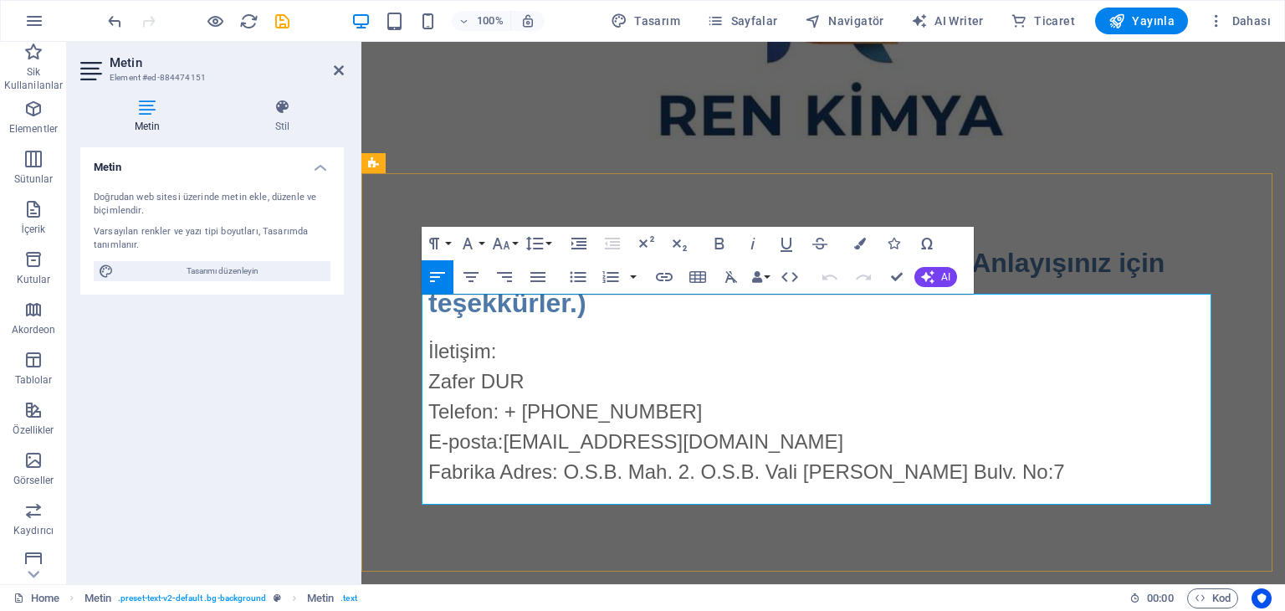
scroll to position [131, 0]
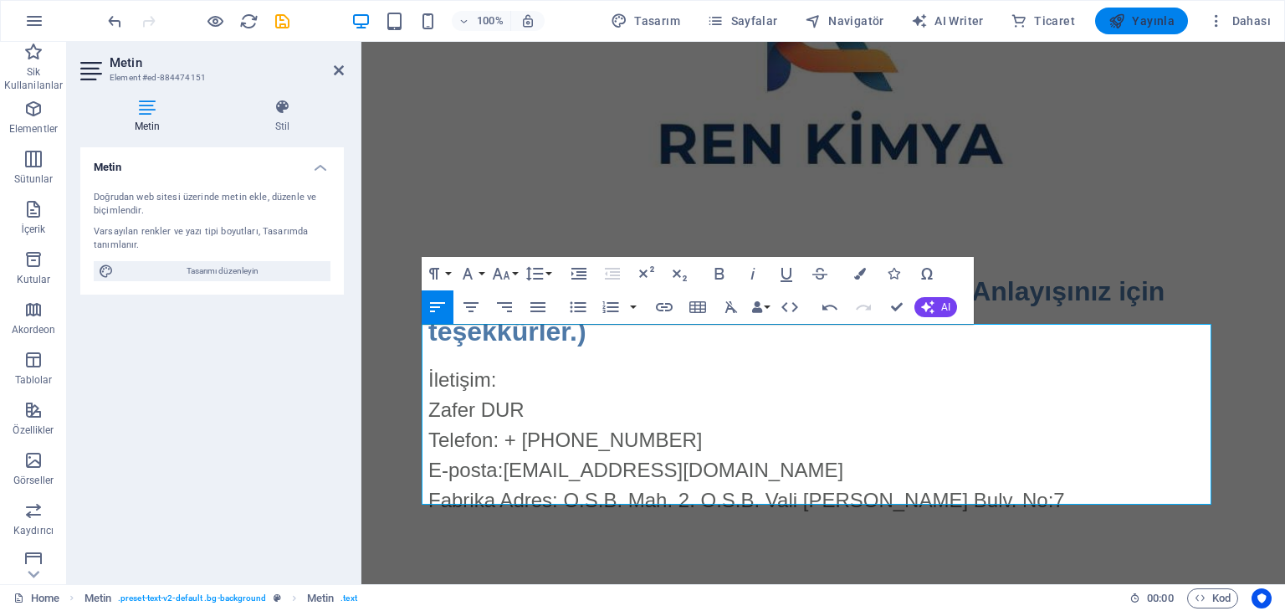
click at [1116, 24] on icon "button" at bounding box center [1117, 21] width 17 height 17
